Goal: Task Accomplishment & Management: Use online tool/utility

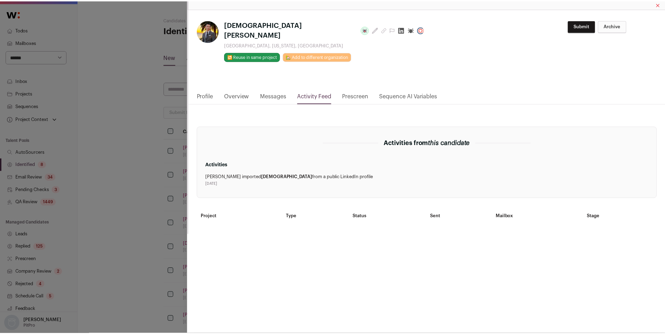
scroll to position [36, 0]
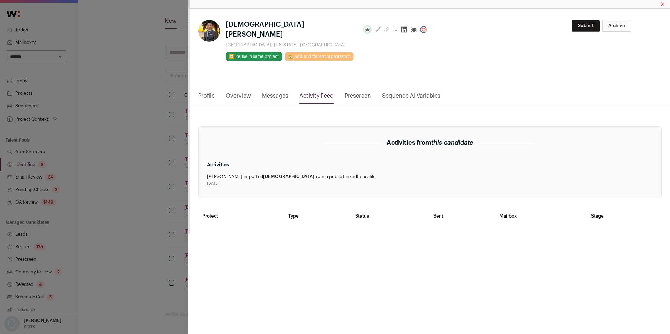
click at [225, 72] on div "**********" at bounding box center [430, 50] width 480 height 83
click at [111, 160] on div "**********" at bounding box center [335, 167] width 670 height 334
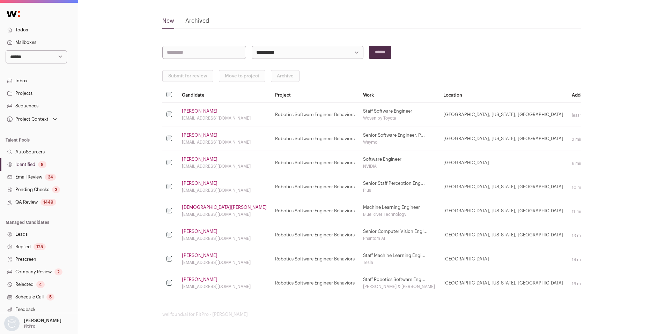
click at [15, 161] on link "Identified 8" at bounding box center [39, 164] width 78 height 13
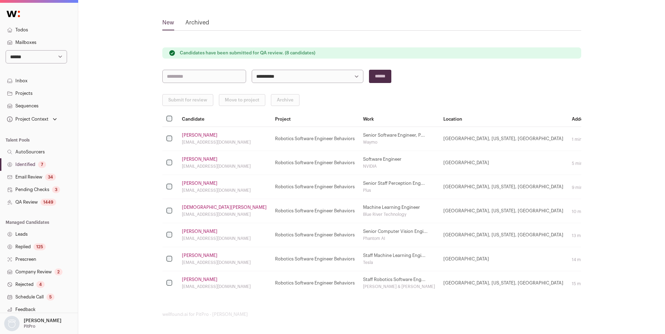
scroll to position [0, 0]
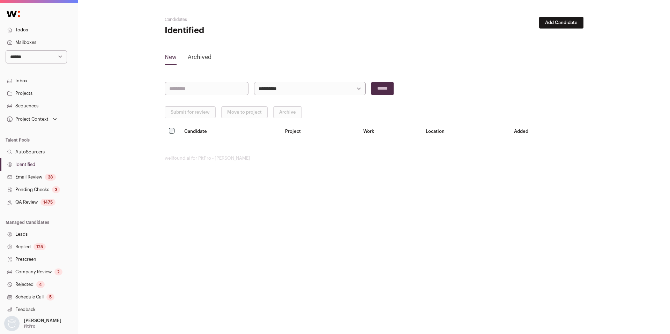
click at [35, 169] on link "Identified" at bounding box center [39, 164] width 78 height 13
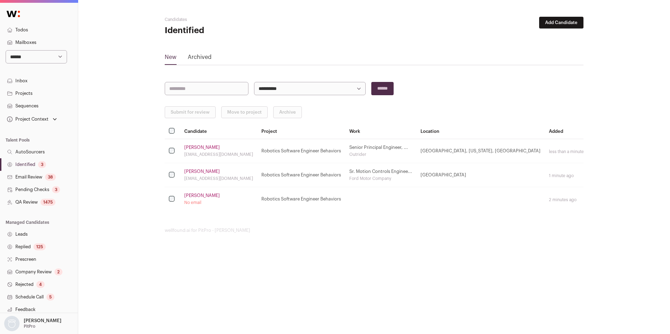
click at [37, 165] on link "Identified 3" at bounding box center [39, 164] width 78 height 13
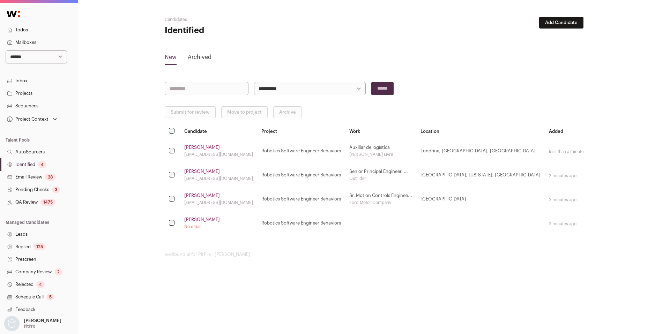
click at [32, 165] on link "Identified 4" at bounding box center [39, 164] width 78 height 13
click at [29, 163] on link "Identified 4" at bounding box center [39, 164] width 78 height 13
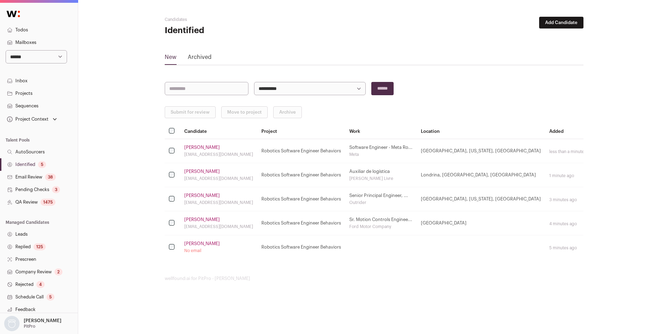
click at [197, 244] on link "[PERSON_NAME]" at bounding box center [202, 244] width 36 height 6
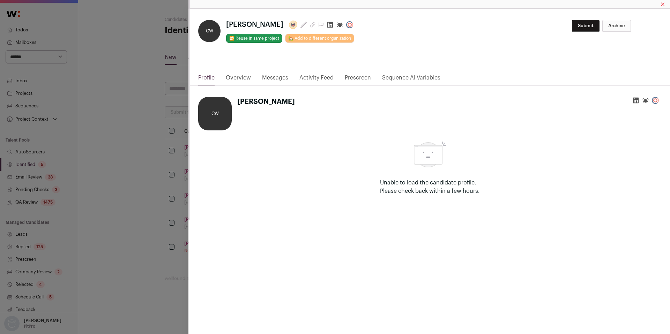
click at [327, 26] on icon "Close modal via background" at bounding box center [330, 24] width 7 height 7
click at [161, 125] on div "**********" at bounding box center [335, 167] width 670 height 334
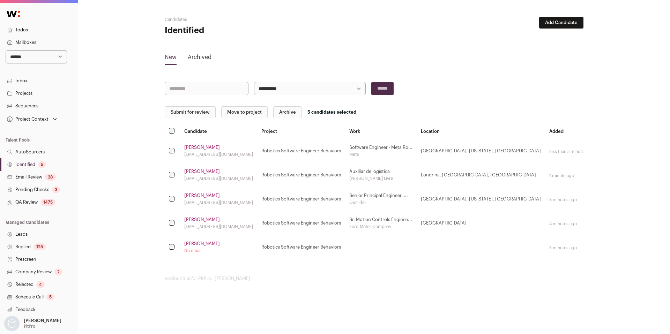
click at [179, 114] on button "Submit for review" at bounding box center [190, 112] width 51 height 12
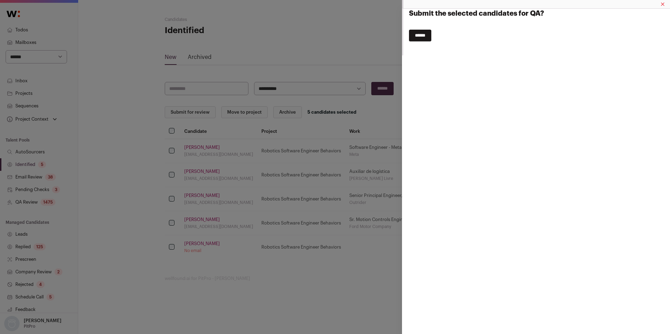
click at [417, 37] on input "******" at bounding box center [420, 36] width 22 height 12
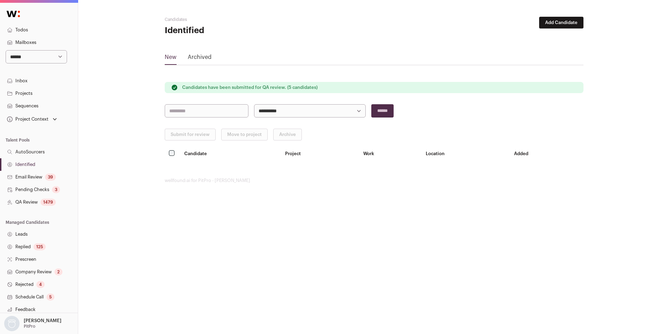
click at [32, 179] on link "Email Review 39" at bounding box center [39, 177] width 78 height 13
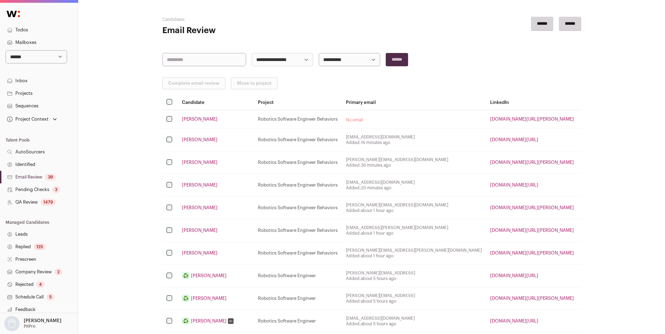
click at [196, 139] on link "[PERSON_NAME]" at bounding box center [200, 140] width 36 height 6
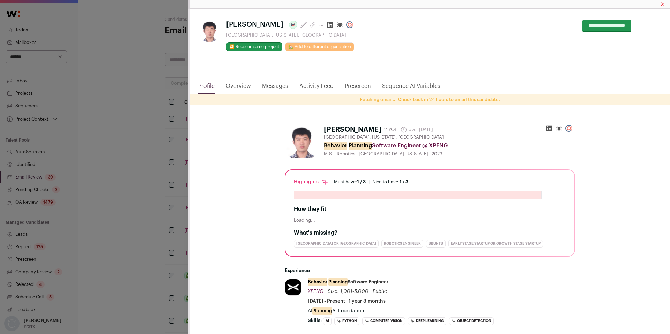
click at [321, 88] on link "Activity Feed" at bounding box center [316, 88] width 34 height 12
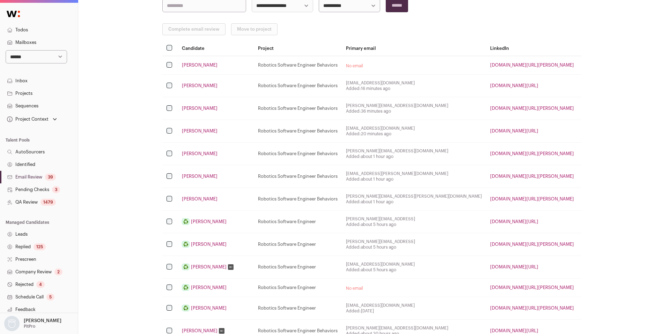
scroll to position [59, 0]
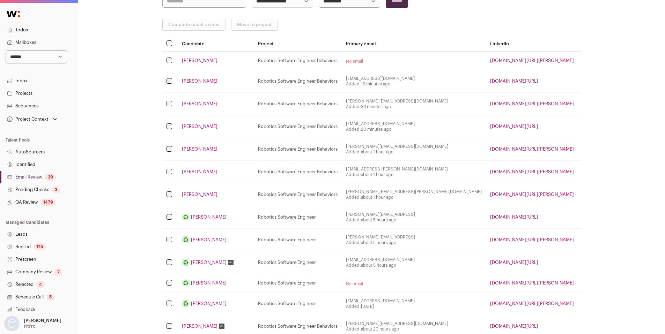
click at [198, 171] on link "[PERSON_NAME]" at bounding box center [200, 172] width 36 height 6
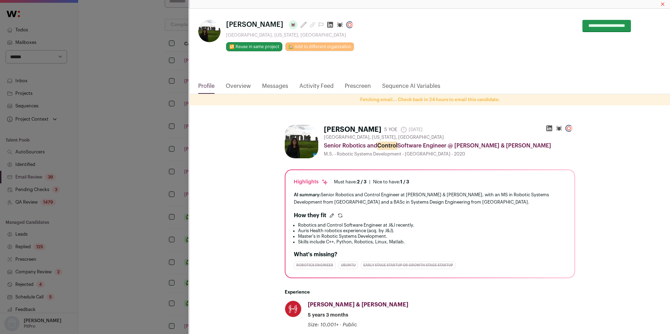
click at [322, 87] on link "Activity Feed" at bounding box center [316, 88] width 34 height 12
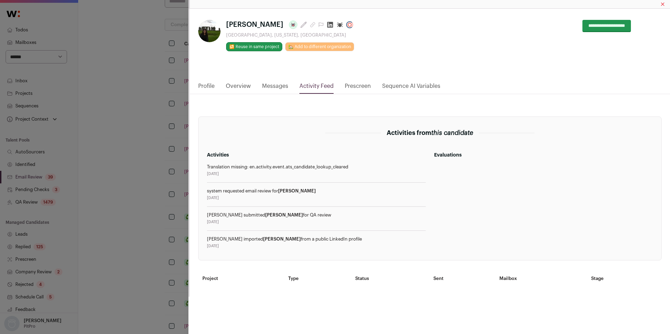
click at [207, 86] on link "Profile" at bounding box center [206, 88] width 16 height 12
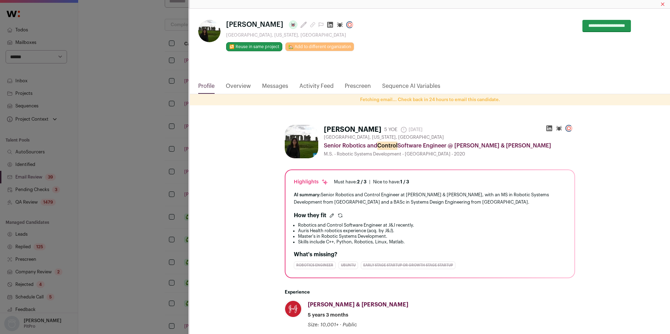
click at [239, 87] on link "Overview" at bounding box center [238, 88] width 25 height 12
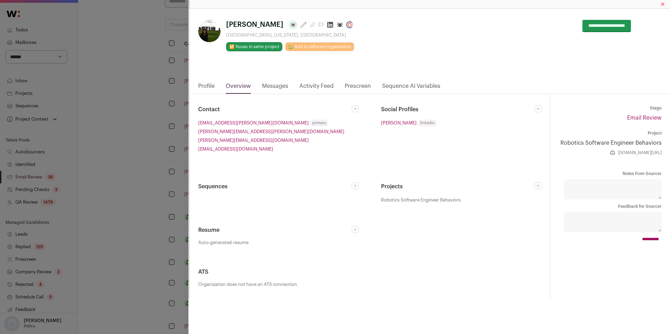
click at [327, 22] on icon "Close modal via background" at bounding box center [330, 25] width 6 height 6
click at [144, 120] on div "**********" at bounding box center [335, 167] width 670 height 334
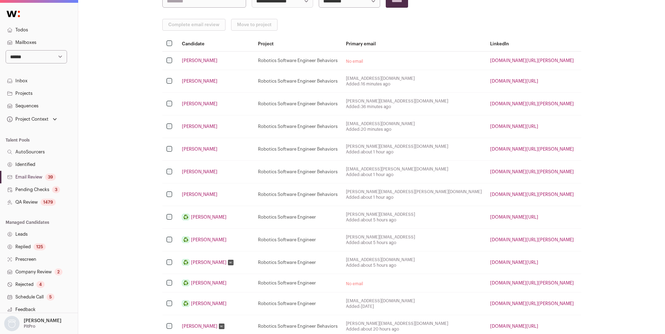
click at [192, 194] on link "[PERSON_NAME]" at bounding box center [200, 195] width 36 height 6
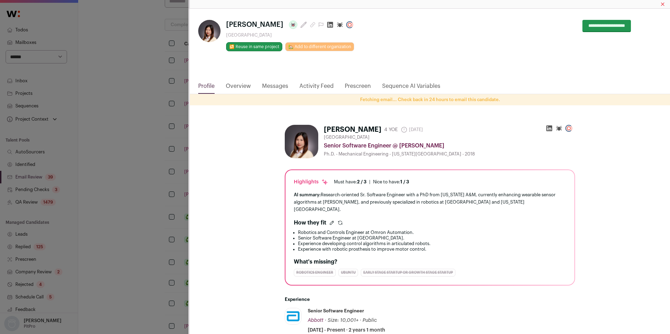
click at [315, 85] on link "Activity Feed" at bounding box center [316, 88] width 34 height 12
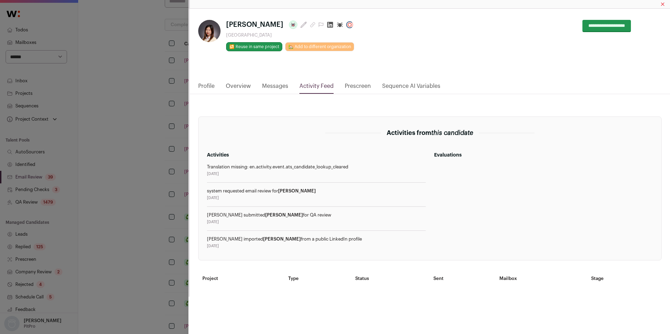
click at [230, 84] on link "Overview" at bounding box center [238, 88] width 25 height 12
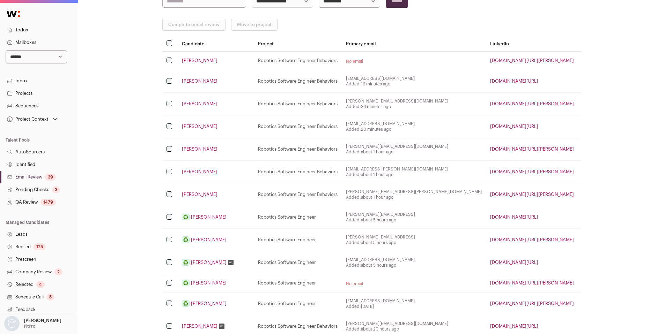
click at [192, 189] on td "[PERSON_NAME]" at bounding box center [216, 195] width 76 height 23
click at [190, 193] on link "[PERSON_NAME]" at bounding box center [200, 195] width 36 height 6
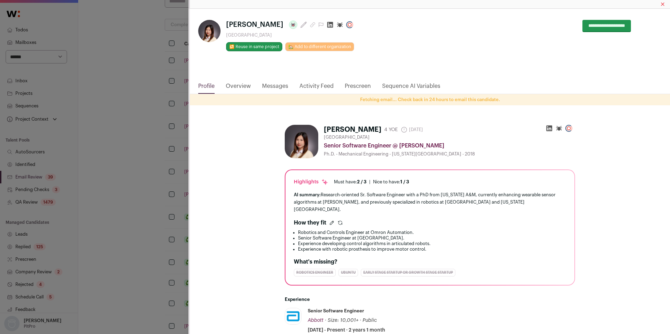
click at [327, 25] on icon "Close modal via background" at bounding box center [330, 25] width 6 height 6
click at [146, 152] on div "**********" at bounding box center [335, 167] width 670 height 334
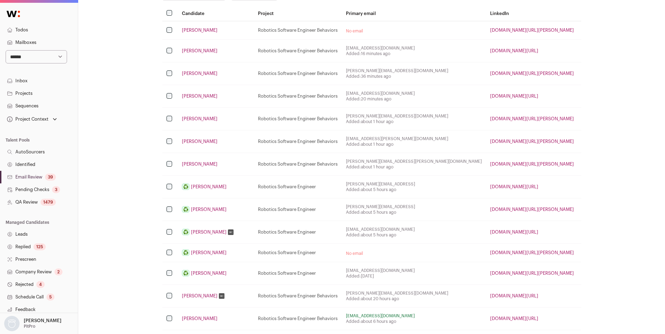
scroll to position [93, 0]
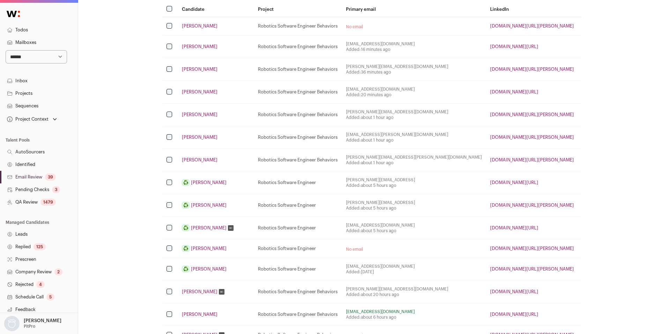
click at [31, 201] on link "QA Review 1479" at bounding box center [39, 202] width 78 height 13
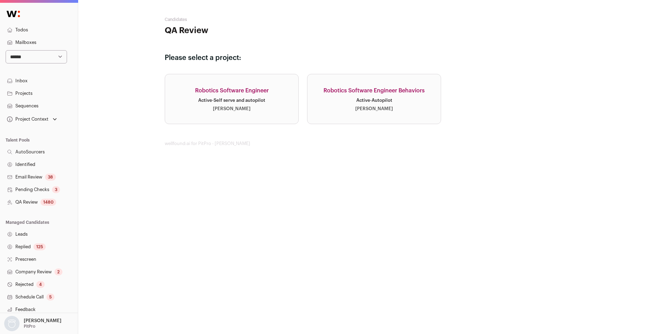
click at [400, 100] on link "Robotics Software Engineer Behaviors Active · Autopilot [PERSON_NAME]" at bounding box center [374, 99] width 134 height 50
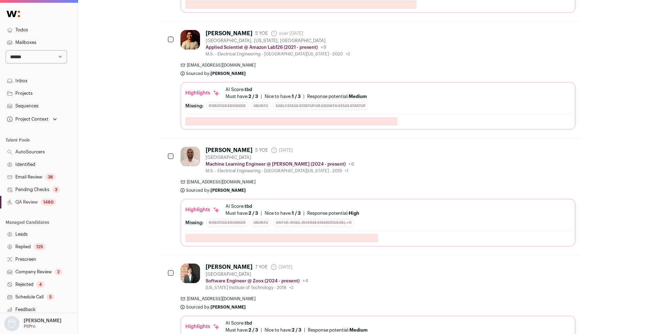
scroll to position [2198, 0]
